Goal: Task Accomplishment & Management: Manage account settings

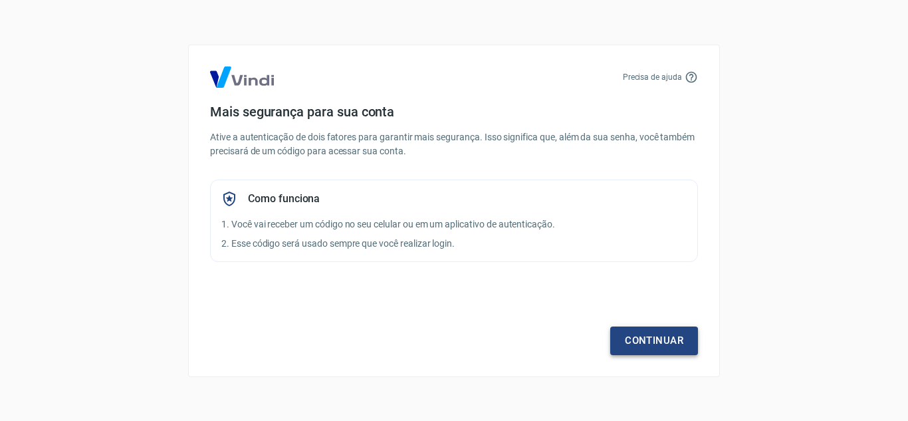
click at [645, 336] on link "Continuar" at bounding box center [654, 340] width 88 height 28
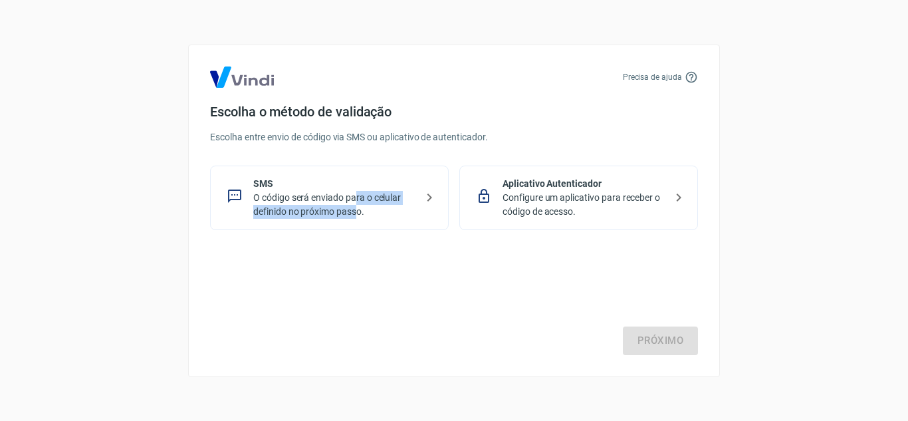
click at [357, 208] on p "O código será enviado para o celular definido no próximo passo." at bounding box center [334, 205] width 163 height 28
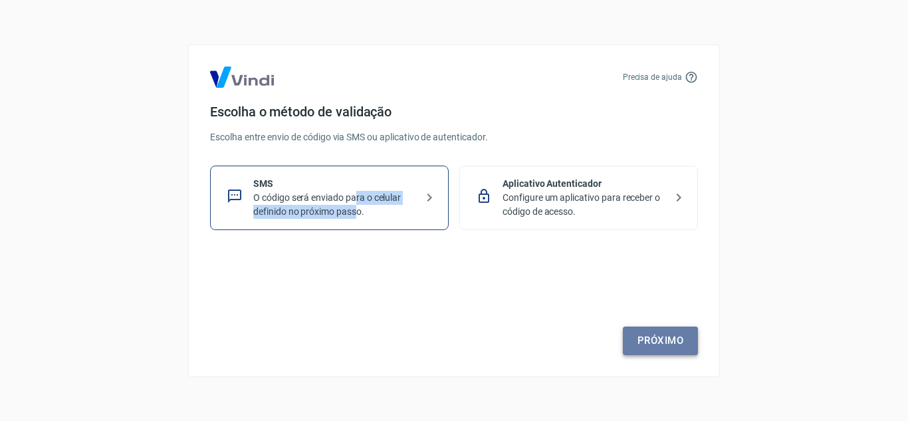
click at [655, 332] on link "Próximo" at bounding box center [660, 340] width 75 height 28
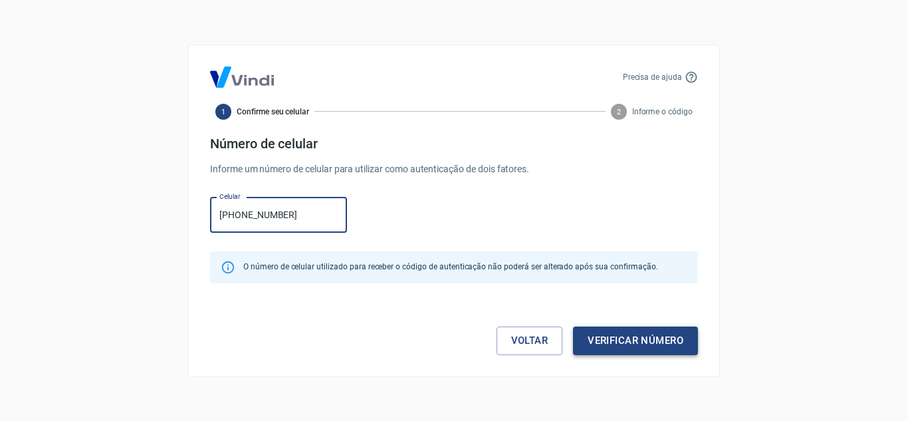
type input "[PHONE_NUMBER]"
click at [632, 341] on button "Verificar número" at bounding box center [635, 340] width 125 height 28
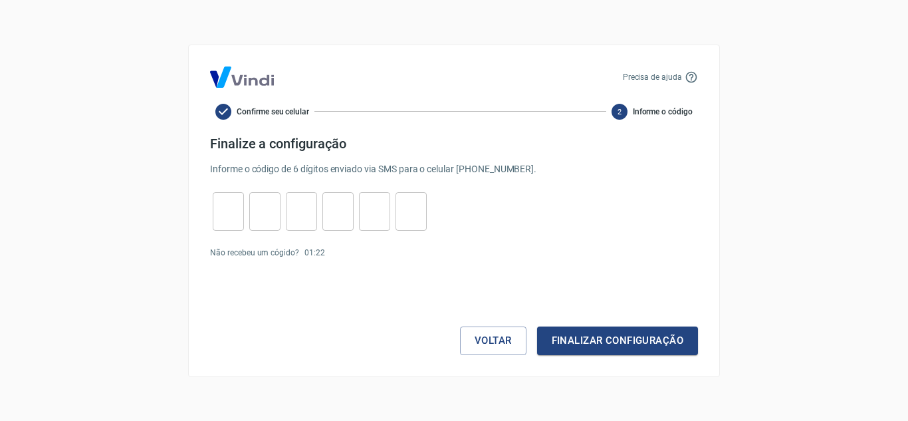
click at [223, 202] on input "tel" at bounding box center [228, 211] width 31 height 29
type input "4"
type input "0"
type input "9"
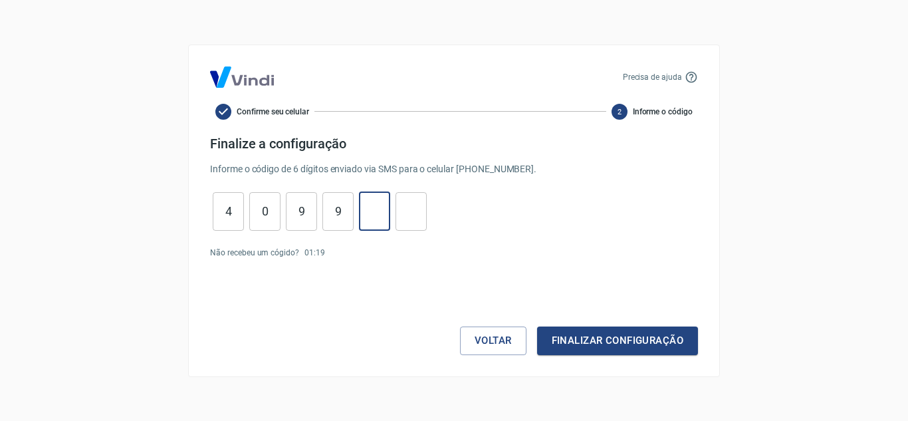
type input "8"
type input "2"
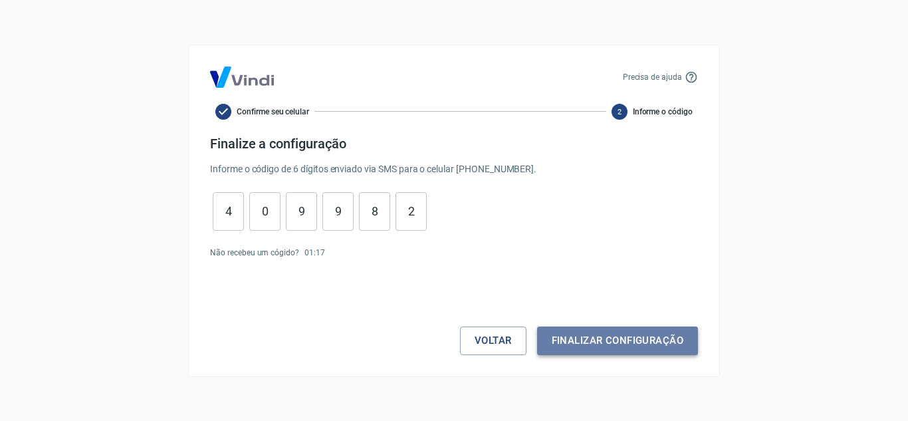
click at [685, 332] on button "Finalizar configuração" at bounding box center [617, 340] width 161 height 28
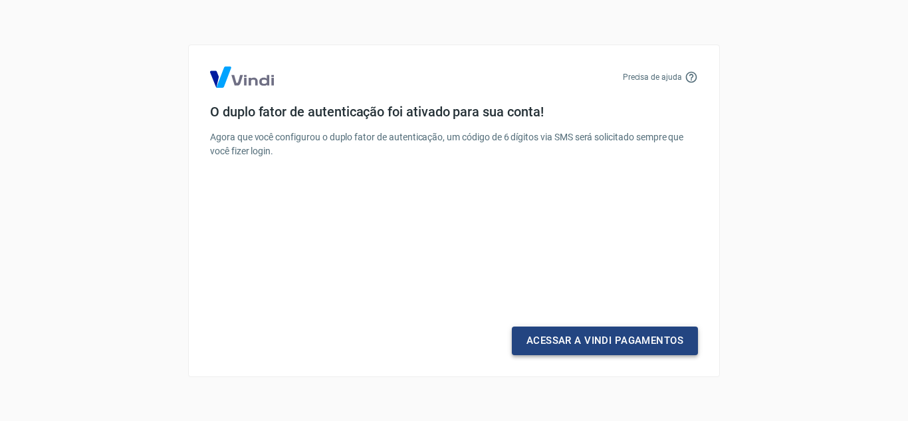
click at [618, 340] on link "Acessar a Vindi Pagamentos" at bounding box center [605, 340] width 186 height 28
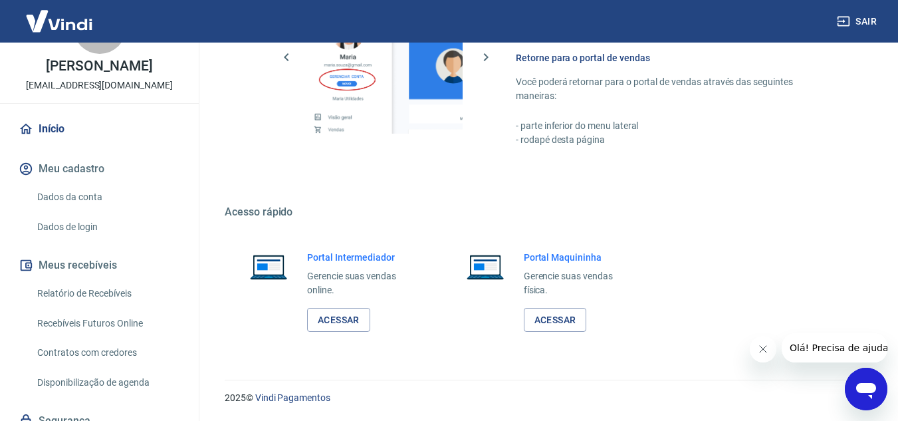
scroll to position [107, 0]
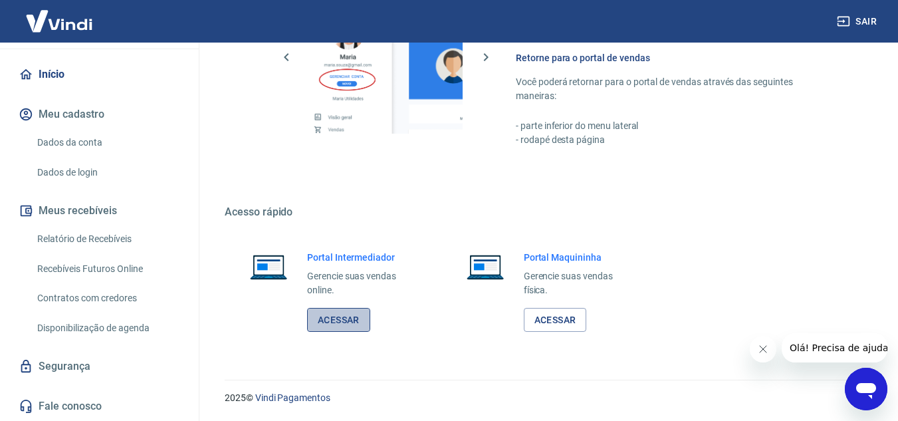
click at [346, 324] on link "Acessar" at bounding box center [338, 320] width 63 height 25
